Goal: Task Accomplishment & Management: Manage account settings

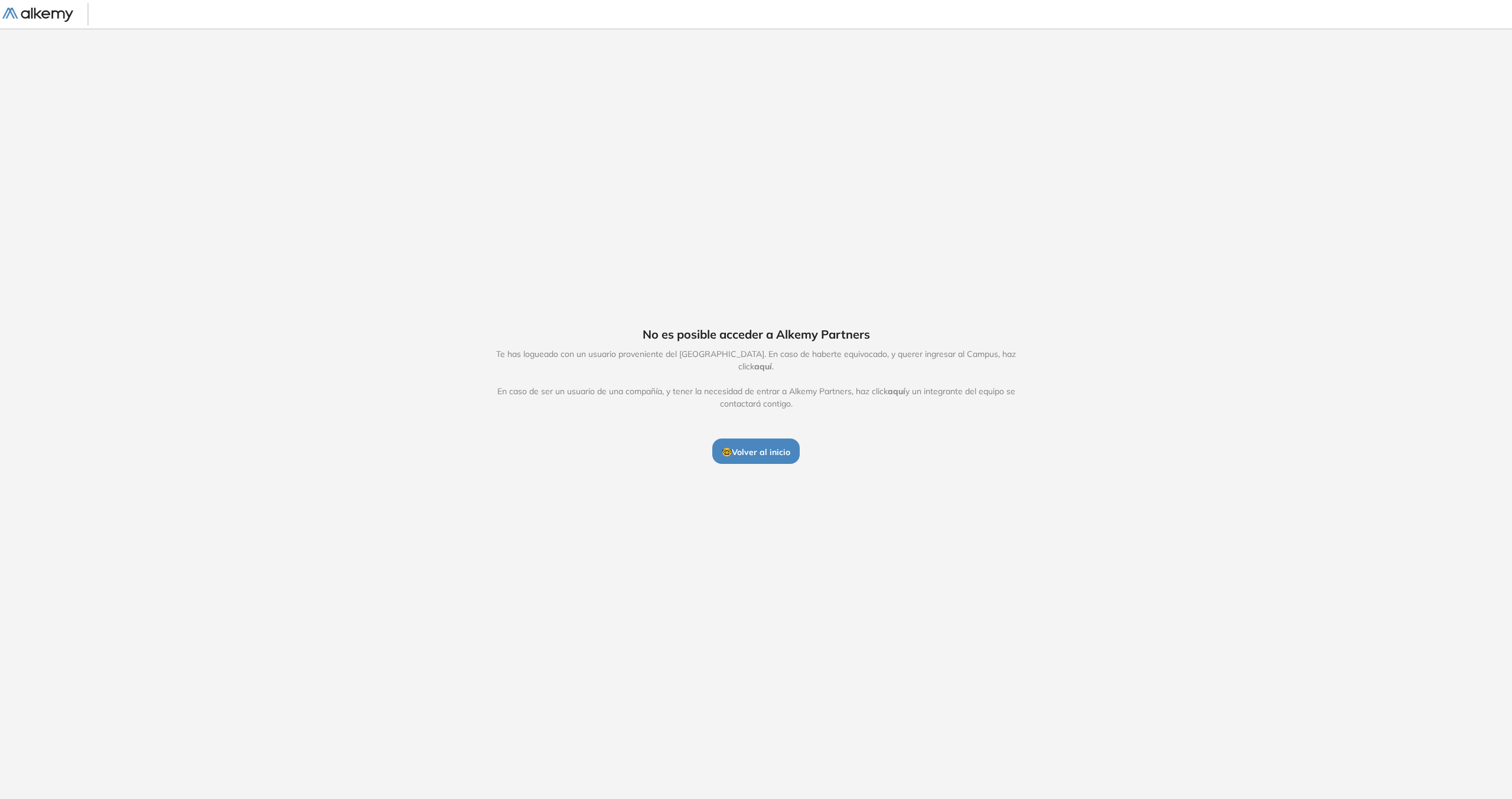
click at [760, 448] on span "🤓 Volver al inicio" at bounding box center [756, 452] width 68 height 10
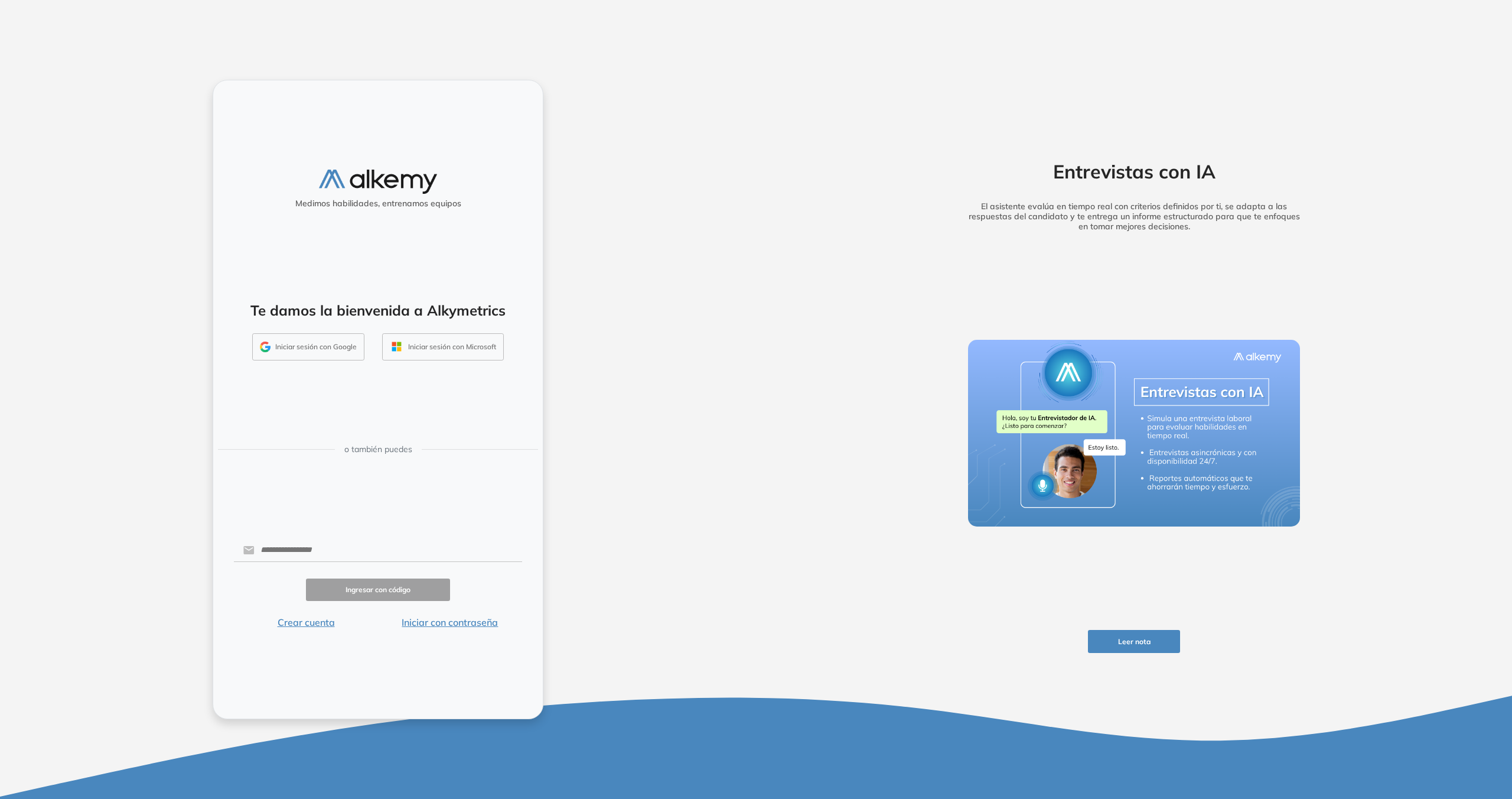
click at [289, 354] on button "Iniciar sesión con Google" at bounding box center [308, 347] width 113 height 27
